Goal: Information Seeking & Learning: Learn about a topic

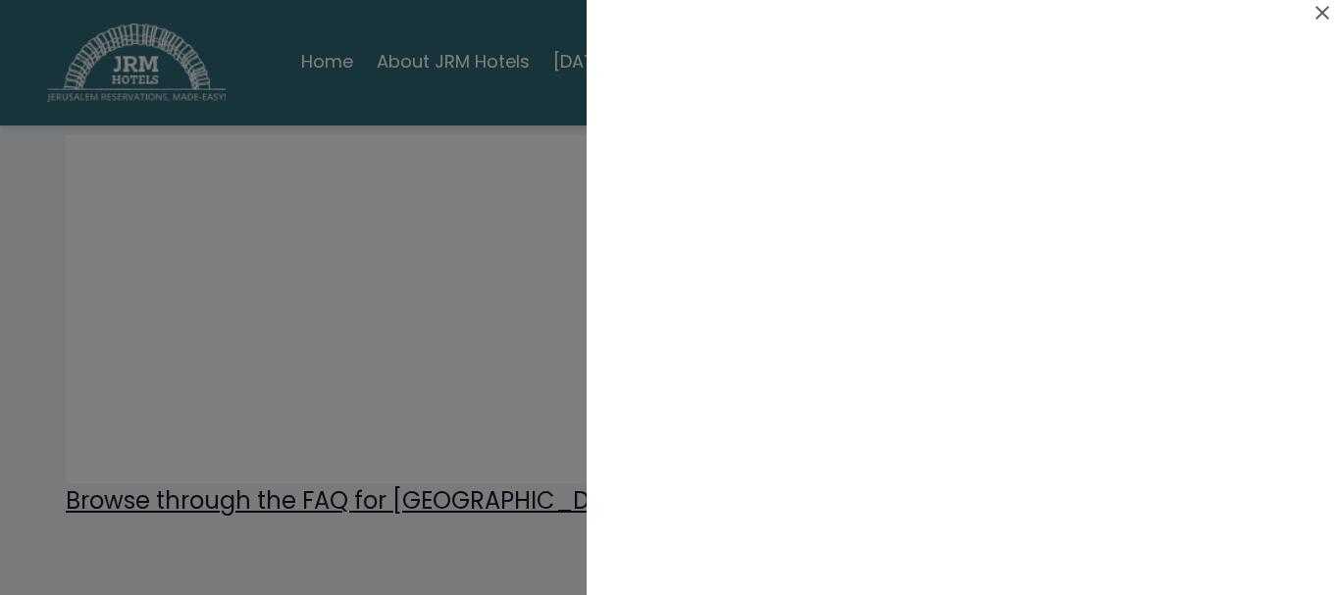
scroll to position [2943, 0]
click at [1323, 7] on icon at bounding box center [1323, 13] width 24 height 24
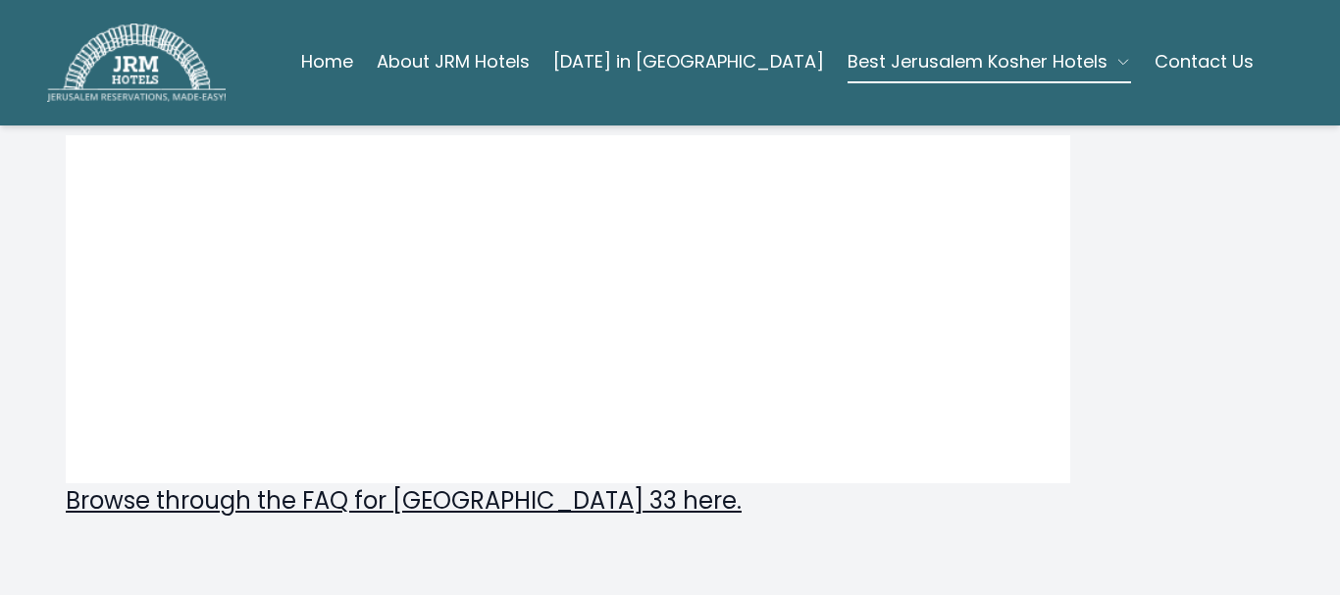
scroll to position [3178, 0]
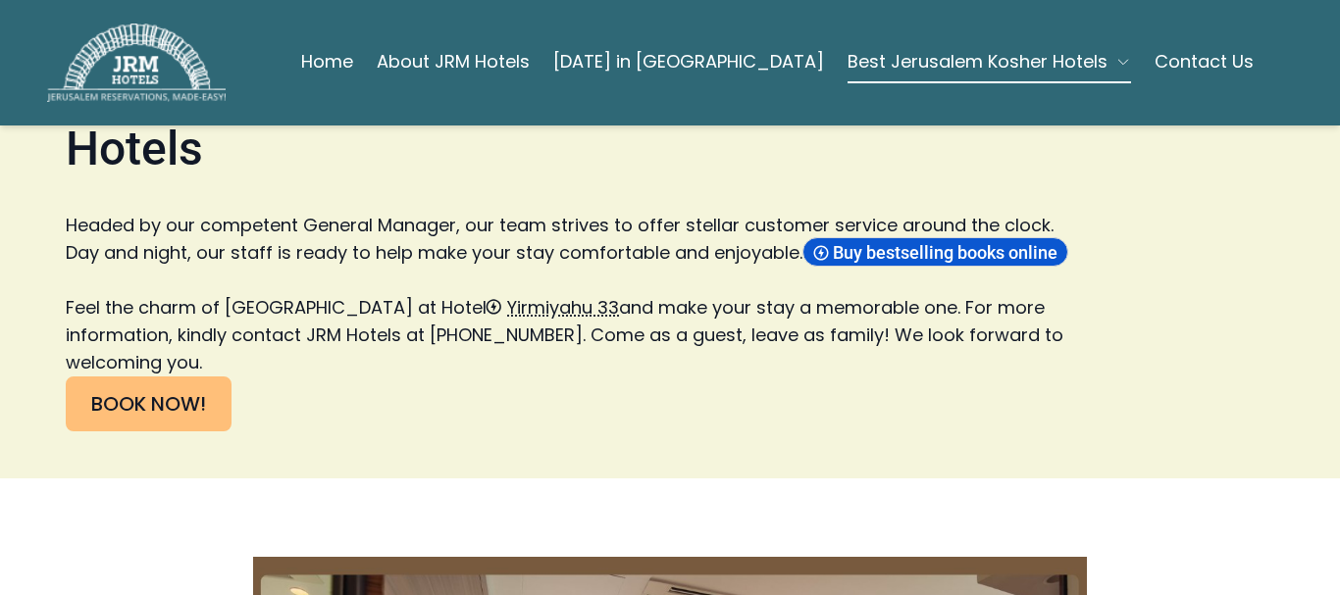
scroll to position [4239, 0]
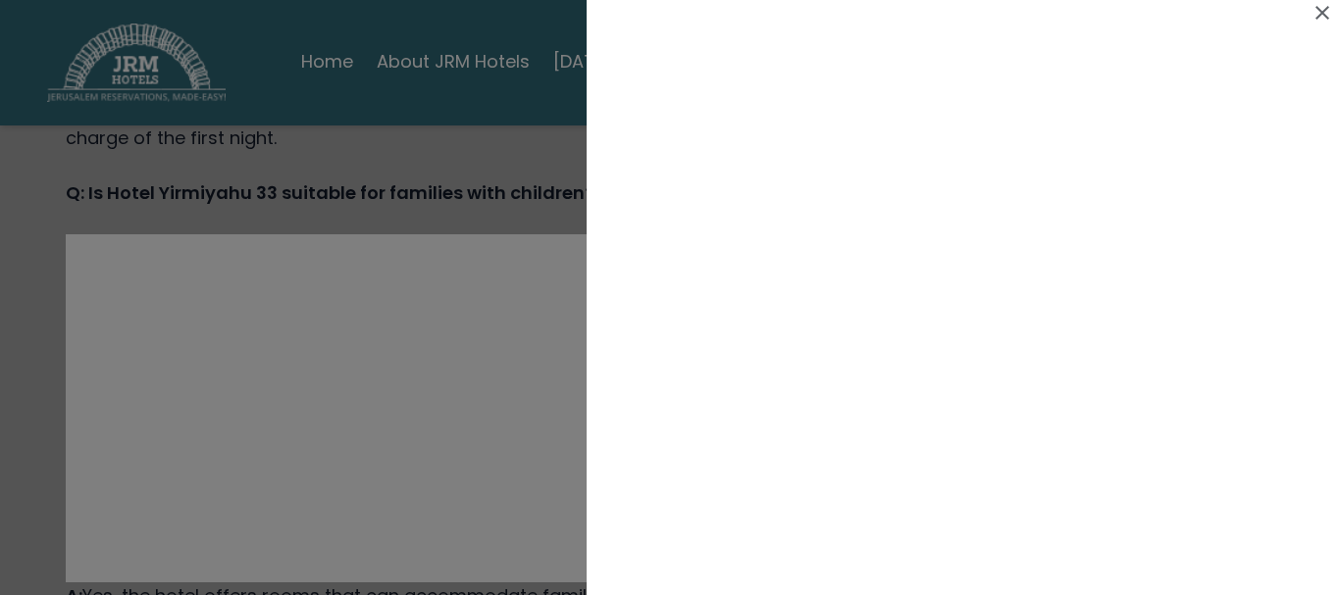
scroll to position [2119, 0]
